Goal: Transaction & Acquisition: Purchase product/service

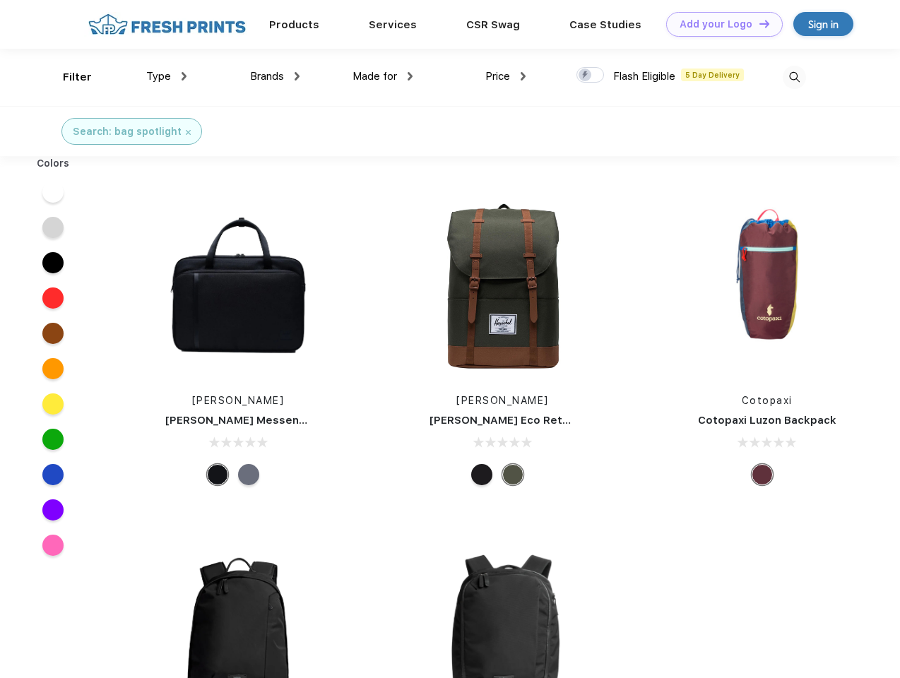
click at [719, 24] on link "Add your Logo Design Tool" at bounding box center [724, 24] width 117 height 25
click at [0, 0] on div "Design Tool" at bounding box center [0, 0] width 0 height 0
click at [758, 23] on link "Add your Logo Design Tool" at bounding box center [724, 24] width 117 height 25
click at [68, 77] on div "Filter" at bounding box center [77, 77] width 29 height 16
click at [167, 76] on span "Type" at bounding box center [158, 76] width 25 height 13
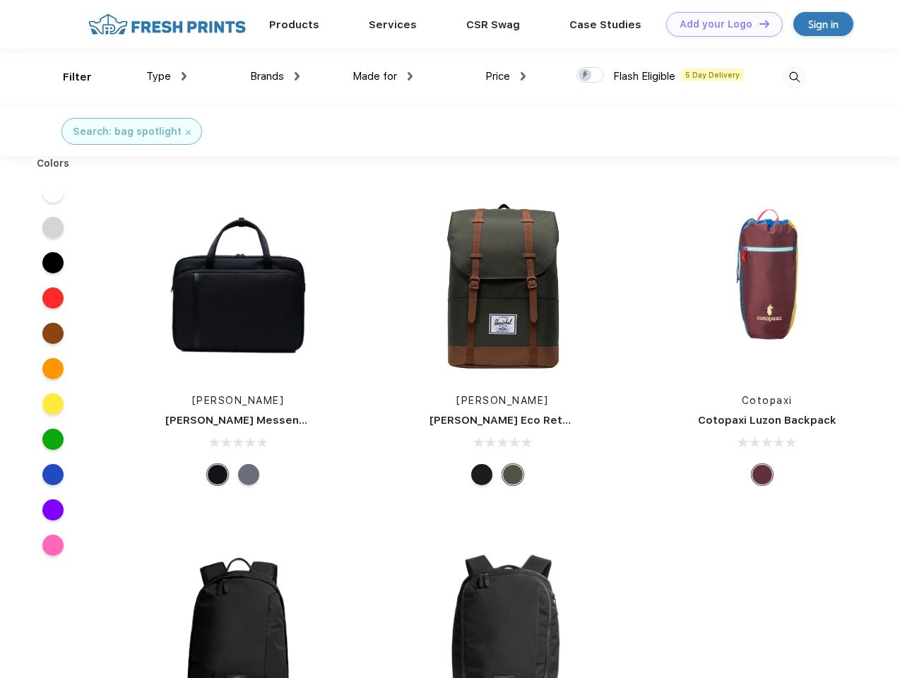
click at [275, 76] on span "Brands" at bounding box center [267, 76] width 34 height 13
click at [383, 76] on span "Made for" at bounding box center [375, 76] width 45 height 13
click at [506, 76] on span "Price" at bounding box center [498, 76] width 25 height 13
click at [591, 76] on div at bounding box center [591, 75] width 28 height 16
click at [586, 76] on input "checkbox" at bounding box center [581, 70] width 9 height 9
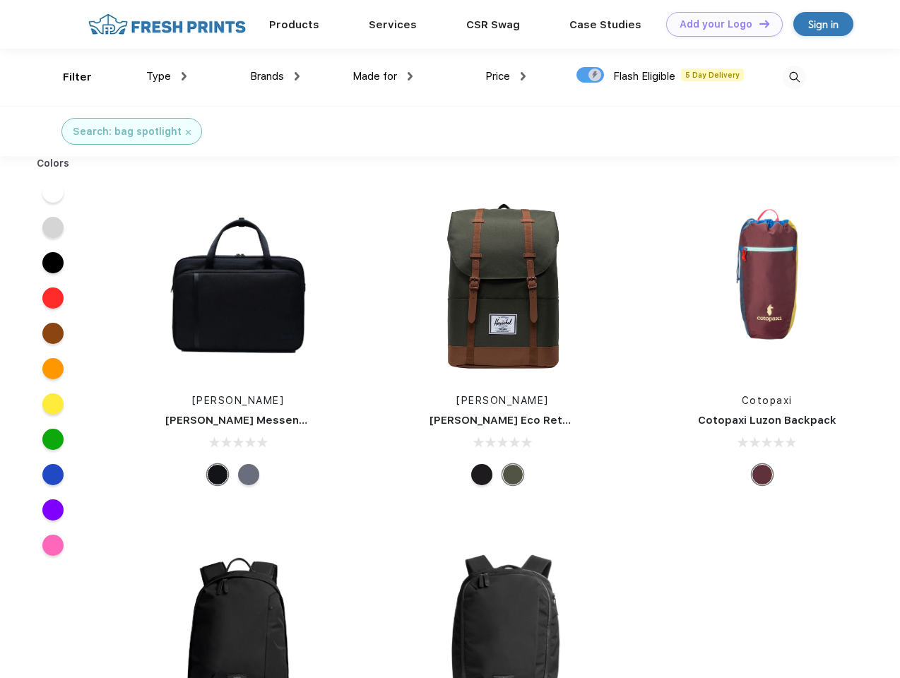
click at [794, 77] on img at bounding box center [794, 77] width 23 height 23
